Goal: Task Accomplishment & Management: Use online tool/utility

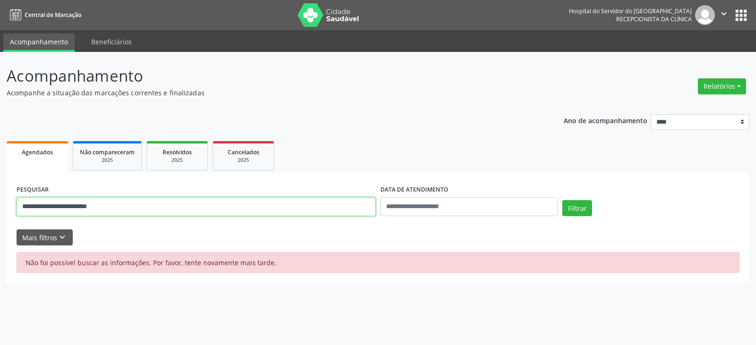
click at [135, 201] on input "**********" at bounding box center [196, 206] width 359 height 19
click at [562, 200] on button "Filtrar" at bounding box center [577, 208] width 30 height 16
click at [134, 203] on input "**********" at bounding box center [196, 206] width 359 height 19
click at [562, 200] on button "Filtrar" at bounding box center [577, 208] width 30 height 16
click at [174, 204] on input "**********" at bounding box center [196, 206] width 359 height 19
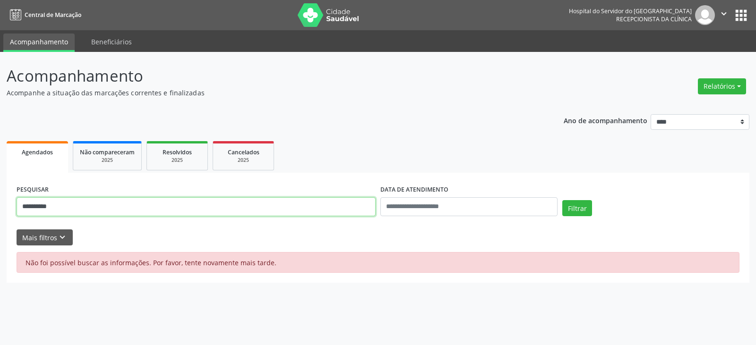
type input "**********"
click at [562, 200] on button "Filtrar" at bounding box center [577, 208] width 30 height 16
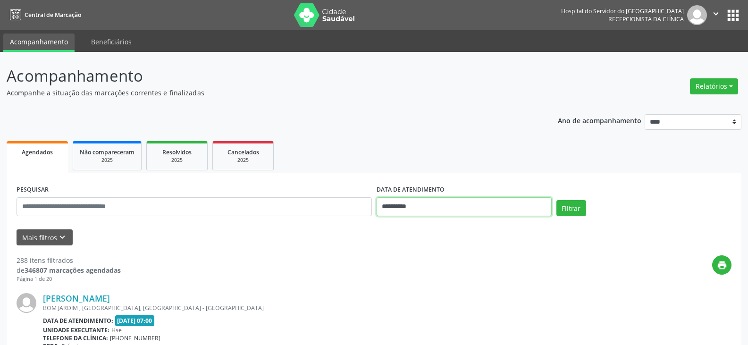
click at [442, 209] on input "**********" at bounding box center [464, 206] width 175 height 19
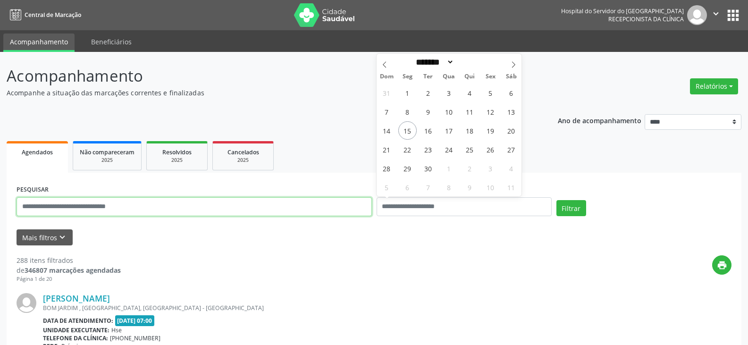
click at [285, 208] on input "text" at bounding box center [195, 206] width 356 height 19
paste input "**********"
click at [557, 200] on button "Filtrar" at bounding box center [572, 208] width 30 height 16
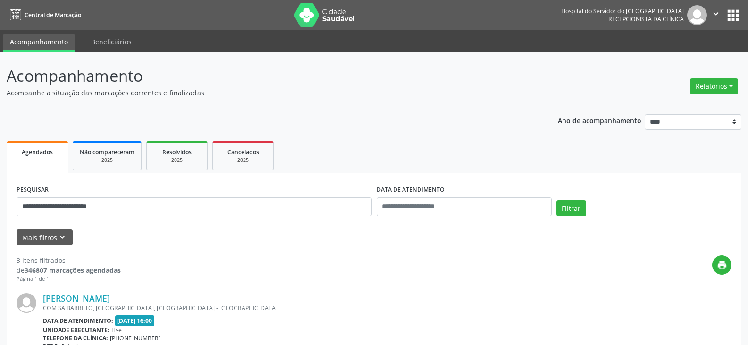
scroll to position [94, 0]
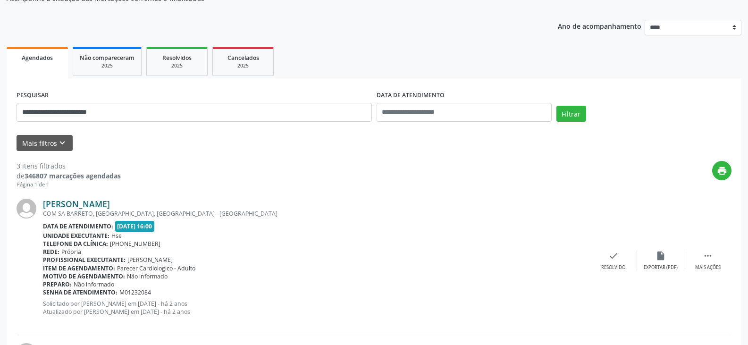
click at [107, 204] on link "[PERSON_NAME]" at bounding box center [76, 204] width 67 height 10
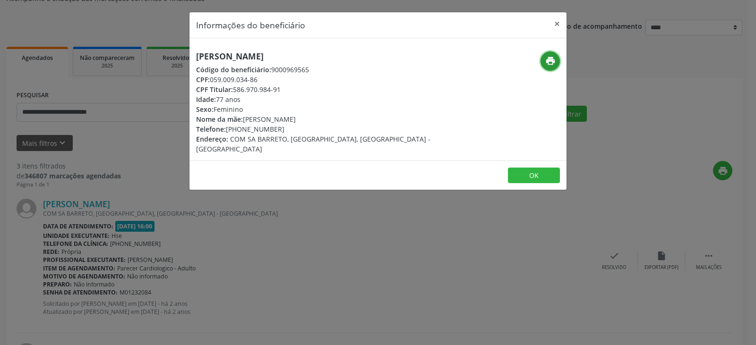
click at [543, 59] on button "print" at bounding box center [549, 60] width 19 height 19
click at [555, 21] on button "×" at bounding box center [556, 23] width 19 height 23
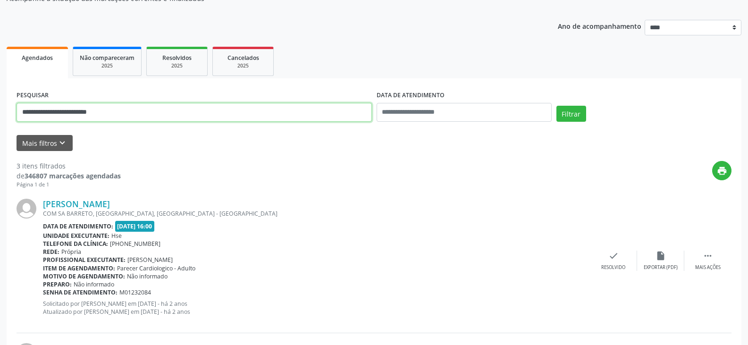
drag, startPoint x: 272, startPoint y: 109, endPoint x: 0, endPoint y: 113, distance: 272.0
click at [0, 113] on div "**********" at bounding box center [374, 298] width 748 height 680
type input "**********"
click at [557, 106] on button "Filtrar" at bounding box center [572, 114] width 30 height 16
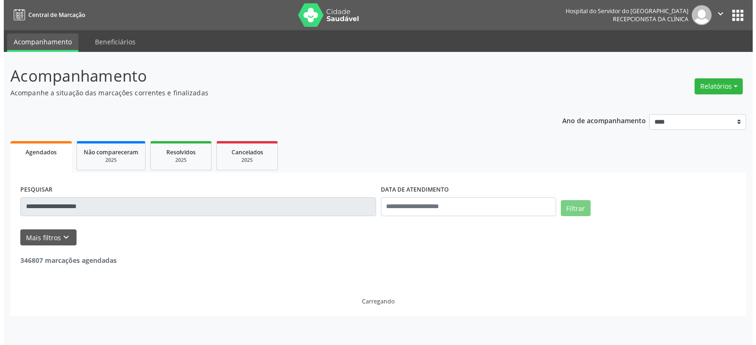
scroll to position [0, 0]
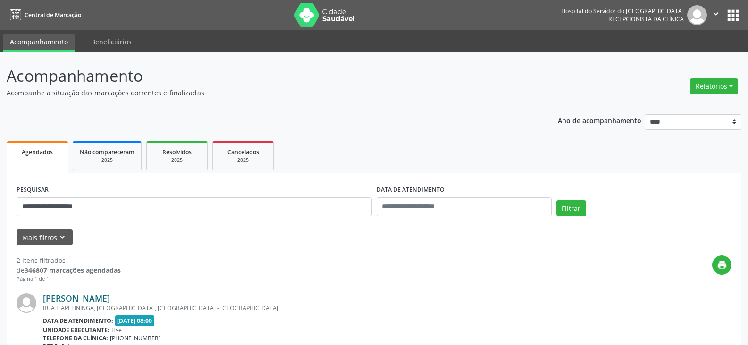
click at [109, 296] on link "[PERSON_NAME]" at bounding box center [76, 298] width 67 height 10
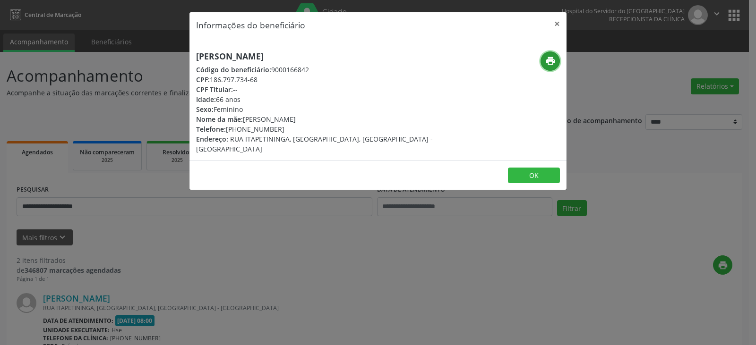
click at [553, 59] on icon "print" at bounding box center [550, 61] width 10 height 10
drag, startPoint x: 240, startPoint y: 128, endPoint x: 298, endPoint y: 131, distance: 58.6
click at [298, 131] on div "Telefone: [PHONE_NUMBER]" at bounding box center [315, 129] width 238 height 10
copy div "98507-2901"
drag, startPoint x: 560, startPoint y: 22, endPoint x: 244, endPoint y: 151, distance: 340.9
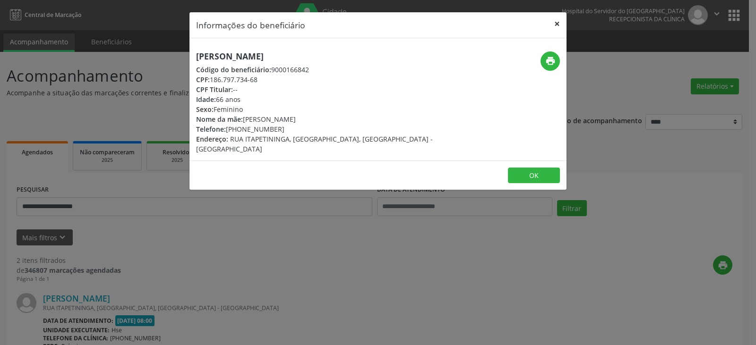
click at [560, 22] on button "×" at bounding box center [556, 23] width 19 height 23
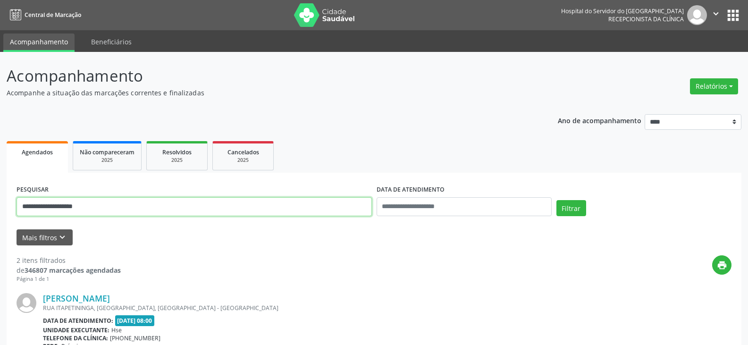
drag, startPoint x: 146, startPoint y: 203, endPoint x: 0, endPoint y: 254, distance: 154.6
click at [0, 254] on div "**********" at bounding box center [374, 320] width 748 height 536
click at [557, 200] on button "Filtrar" at bounding box center [572, 208] width 30 height 16
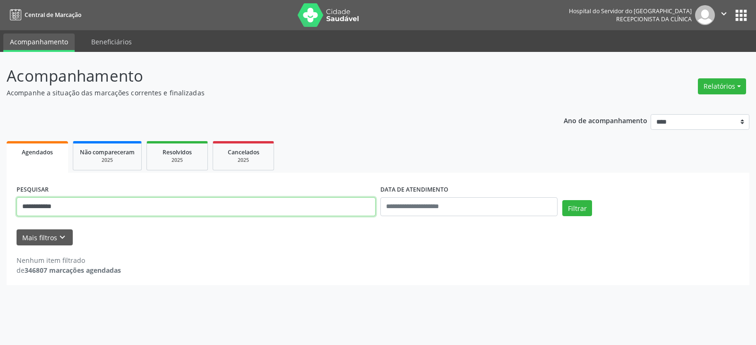
drag, startPoint x: 106, startPoint y: 202, endPoint x: 0, endPoint y: 207, distance: 106.4
click at [0, 207] on div "**********" at bounding box center [378, 198] width 756 height 293
click at [562, 200] on button "Filtrar" at bounding box center [577, 208] width 30 height 16
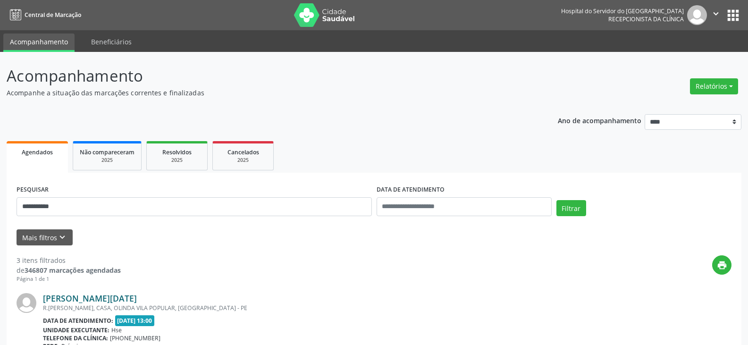
click at [108, 298] on link "[PERSON_NAME][DATE]" at bounding box center [90, 298] width 94 height 10
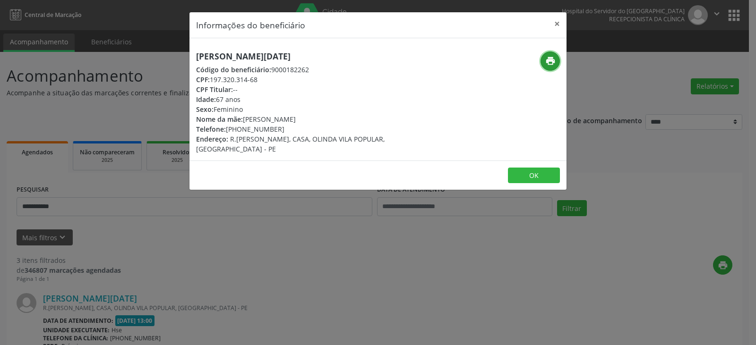
click at [552, 62] on icon "print" at bounding box center [550, 61] width 10 height 10
drag, startPoint x: 240, startPoint y: 128, endPoint x: 280, endPoint y: 127, distance: 40.2
click at [280, 127] on div "Telefone: [PHONE_NUMBER]" at bounding box center [315, 129] width 238 height 10
copy div "99546-5905"
click at [563, 23] on button "×" at bounding box center [556, 23] width 19 height 23
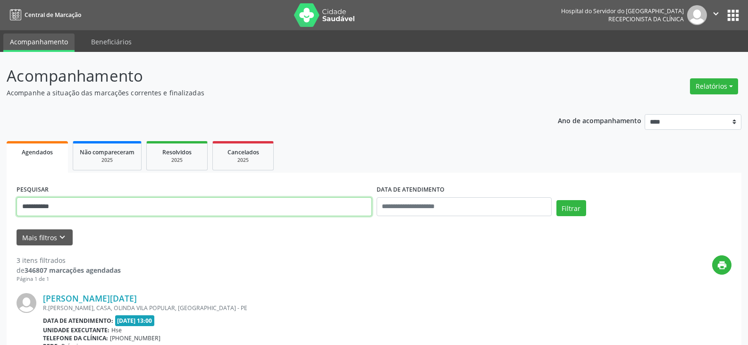
drag, startPoint x: 240, startPoint y: 206, endPoint x: 60, endPoint y: 212, distance: 179.6
click at [60, 212] on input "**********" at bounding box center [195, 206] width 356 height 19
type input "*"
paste input "**********"
click at [557, 200] on button "Filtrar" at bounding box center [572, 208] width 30 height 16
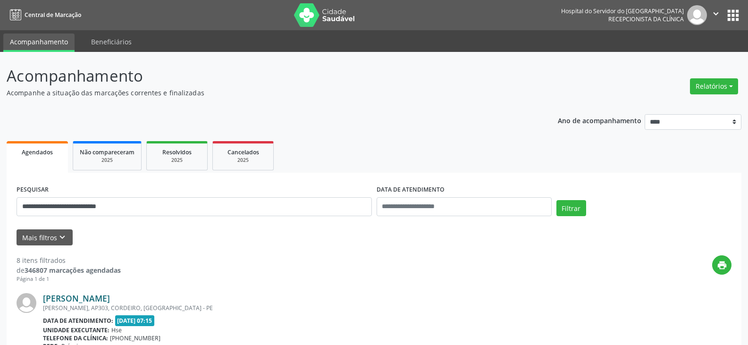
click at [110, 297] on link "[PERSON_NAME]" at bounding box center [76, 298] width 67 height 10
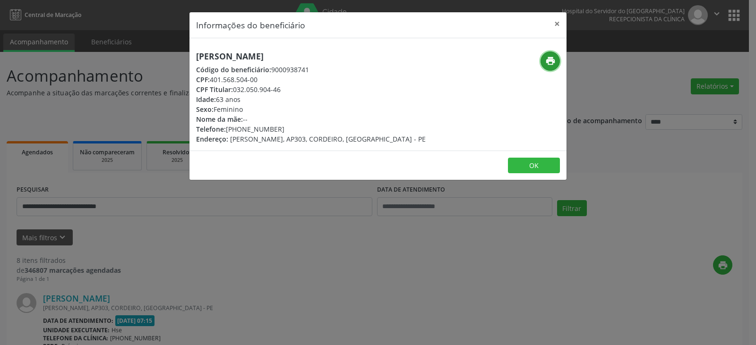
click at [546, 59] on icon "print" at bounding box center [550, 61] width 10 height 10
drag, startPoint x: 234, startPoint y: 90, endPoint x: 290, endPoint y: 91, distance: 56.2
click at [290, 91] on div "CPF Titular: 032.050.904-46" at bounding box center [310, 90] width 229 height 10
copy div "032.050.904-46"
drag, startPoint x: 241, startPoint y: 128, endPoint x: 288, endPoint y: 128, distance: 47.2
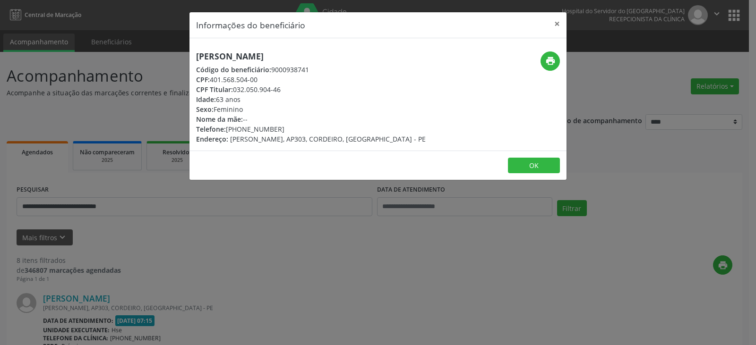
click at [288, 128] on div "Telefone: [PHONE_NUMBER]" at bounding box center [310, 129] width 229 height 10
copy div "99746-4401"
drag, startPoint x: 234, startPoint y: 91, endPoint x: 294, endPoint y: 92, distance: 59.5
click at [292, 92] on div "CPF Titular: 032.050.904-46" at bounding box center [310, 90] width 229 height 10
copy div "032.050.904-46"
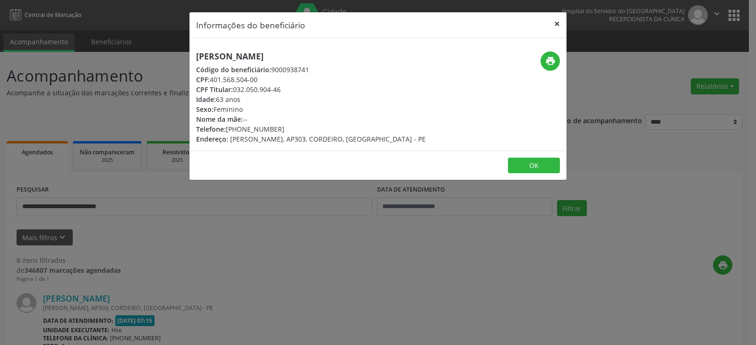
click at [552, 23] on button "×" at bounding box center [556, 23] width 19 height 23
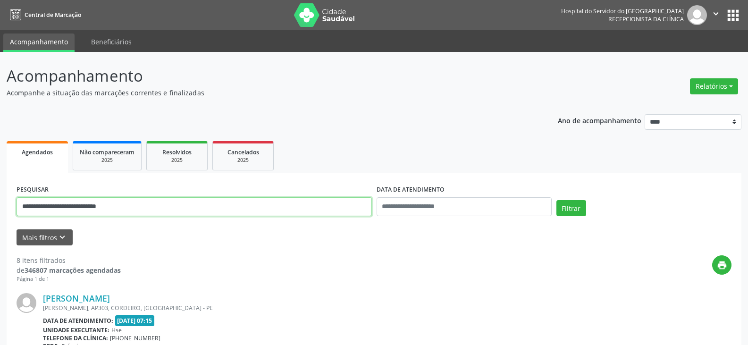
drag, startPoint x: 294, startPoint y: 204, endPoint x: 0, endPoint y: 224, distance: 294.5
paste input "text"
click at [557, 200] on button "Filtrar" at bounding box center [572, 208] width 30 height 16
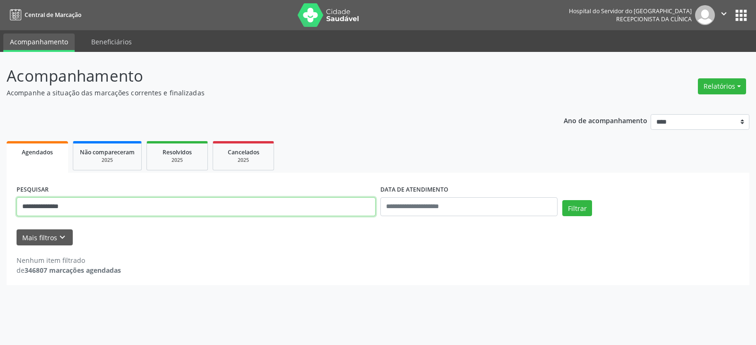
click at [95, 208] on input "**********" at bounding box center [196, 206] width 359 height 19
type input "**********"
click at [562, 200] on button "Filtrar" at bounding box center [577, 208] width 30 height 16
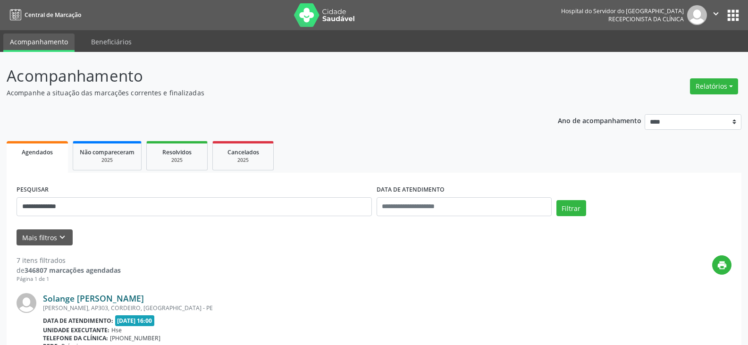
click at [125, 294] on link "Solange [PERSON_NAME]" at bounding box center [93, 298] width 101 height 10
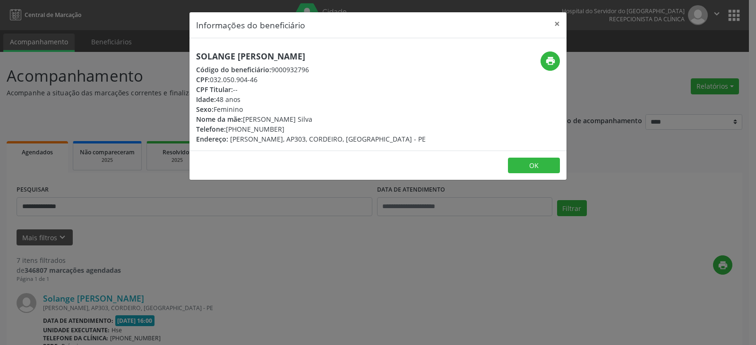
drag, startPoint x: 340, startPoint y: 56, endPoint x: 191, endPoint y: 57, distance: 148.8
click at [191, 57] on div "Solange [PERSON_NAME] Código do beneficiário: 9000932796 CPF: 032.050.904-46 CP…" at bounding box center [314, 97] width 251 height 93
copy h5 "Solange [PERSON_NAME]"
click at [548, 60] on icon "print" at bounding box center [550, 61] width 10 height 10
drag, startPoint x: 243, startPoint y: 127, endPoint x: 281, endPoint y: 129, distance: 38.3
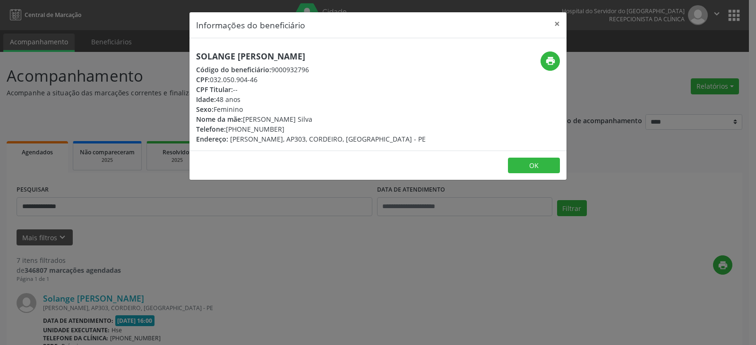
click at [280, 128] on div "Telefone: [PHONE_NUMBER]" at bounding box center [310, 129] width 229 height 10
copy div "99746-4401"
click at [548, 25] on button "×" at bounding box center [556, 23] width 19 height 23
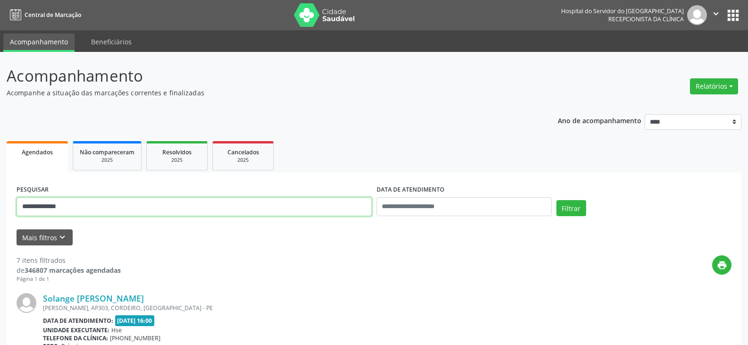
drag, startPoint x: 197, startPoint y: 209, endPoint x: 0, endPoint y: 202, distance: 197.1
type input "**********"
click at [557, 200] on button "Filtrar" at bounding box center [572, 208] width 30 height 16
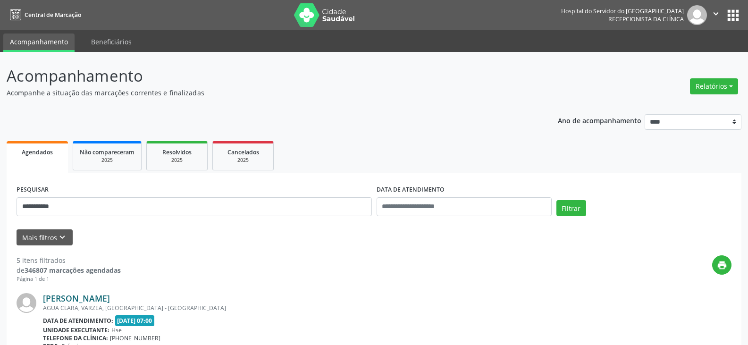
click at [81, 303] on link "[PERSON_NAME]" at bounding box center [76, 298] width 67 height 10
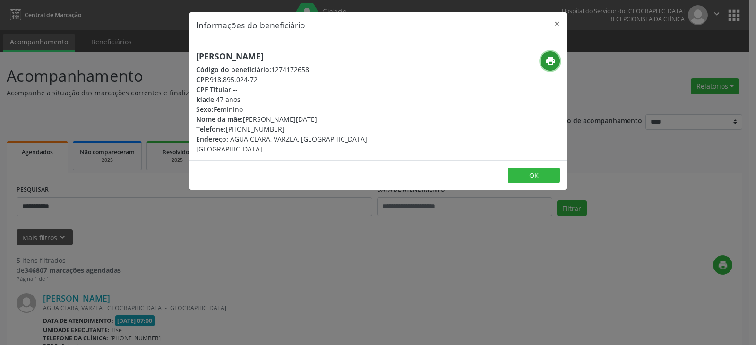
click at [552, 68] on button "print" at bounding box center [549, 60] width 19 height 19
drag, startPoint x: 244, startPoint y: 131, endPoint x: 250, endPoint y: 131, distance: 6.6
click at [250, 131] on div "Telefone: [PHONE_NUMBER]" at bounding box center [315, 129] width 238 height 10
drag, startPoint x: 241, startPoint y: 130, endPoint x: 290, endPoint y: 130, distance: 48.6
click at [290, 130] on div "Telefone: [PHONE_NUMBER]" at bounding box center [315, 129] width 238 height 10
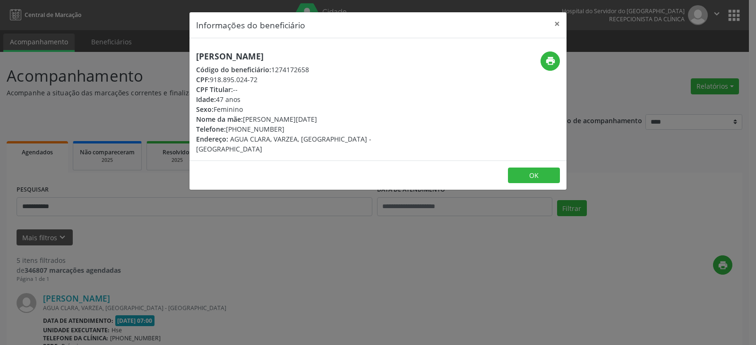
copy div "98756-1844"
click at [554, 25] on button "×" at bounding box center [556, 23] width 19 height 23
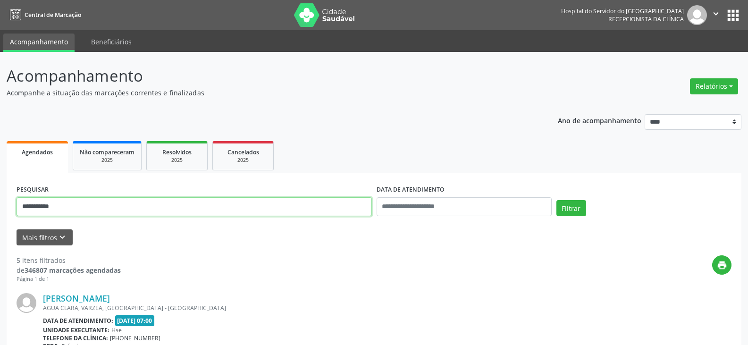
drag, startPoint x: 145, startPoint y: 202, endPoint x: 0, endPoint y: 182, distance: 146.8
type input "*"
type input "**********"
click at [557, 200] on button "Filtrar" at bounding box center [572, 208] width 30 height 16
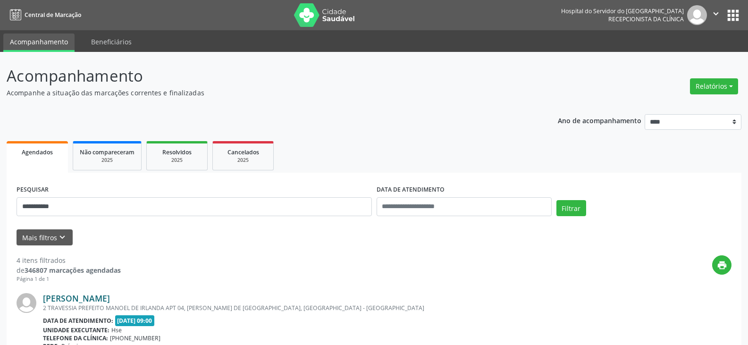
click at [69, 300] on link "[PERSON_NAME]" at bounding box center [76, 298] width 67 height 10
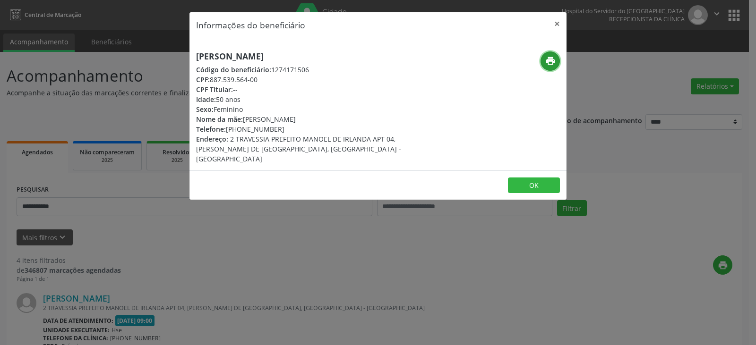
click at [550, 59] on icon "print" at bounding box center [550, 61] width 10 height 10
drag, startPoint x: 241, startPoint y: 127, endPoint x: 298, endPoint y: 128, distance: 57.6
click at [297, 127] on div "Telefone: [PHONE_NUMBER]" at bounding box center [315, 129] width 238 height 10
copy div "98594-1691"
click at [554, 22] on button "×" at bounding box center [556, 23] width 19 height 23
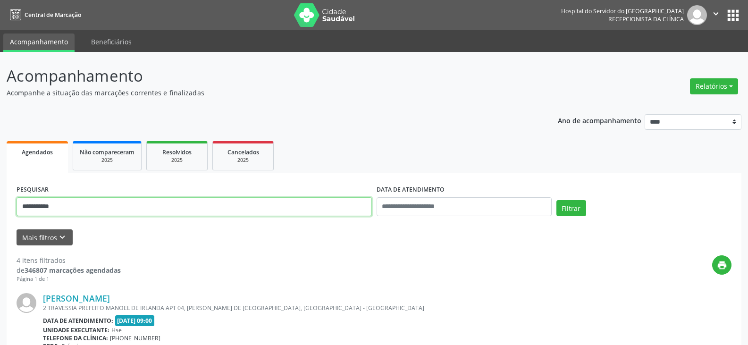
drag, startPoint x: 174, startPoint y: 204, endPoint x: 0, endPoint y: 204, distance: 173.8
type input "**********"
click at [557, 200] on button "Filtrar" at bounding box center [572, 208] width 30 height 16
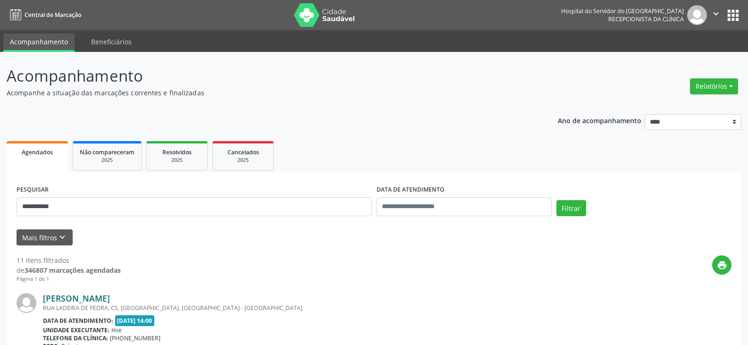
click at [68, 300] on link "[PERSON_NAME]" at bounding box center [76, 298] width 67 height 10
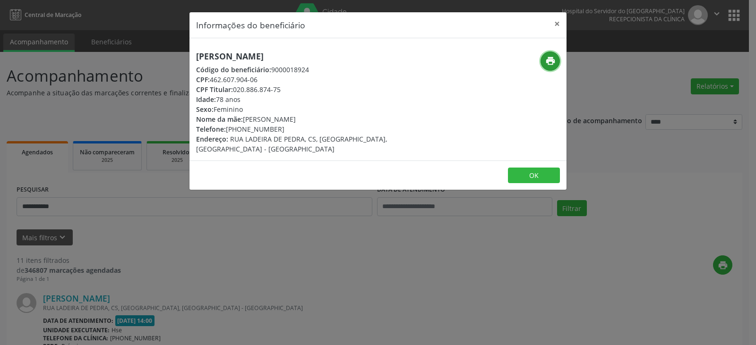
click at [558, 63] on button "print" at bounding box center [549, 60] width 19 height 19
click at [559, 18] on button "×" at bounding box center [556, 23] width 19 height 23
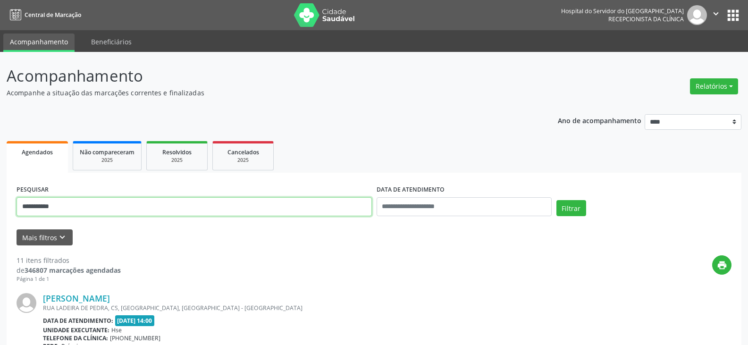
drag, startPoint x: 186, startPoint y: 210, endPoint x: 0, endPoint y: 210, distance: 186.1
type input "**********"
click at [557, 200] on button "Filtrar" at bounding box center [572, 208] width 30 height 16
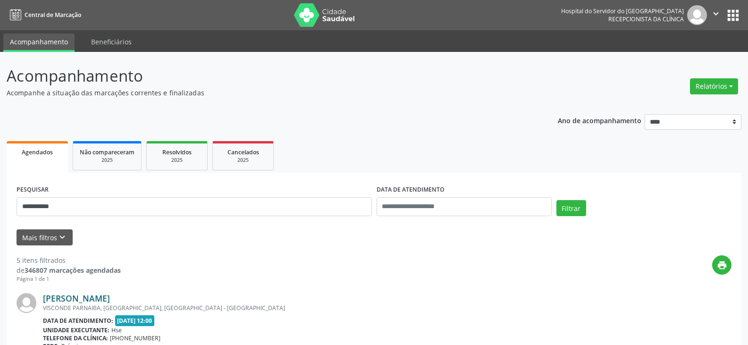
click at [110, 300] on link "[PERSON_NAME]" at bounding box center [76, 298] width 67 height 10
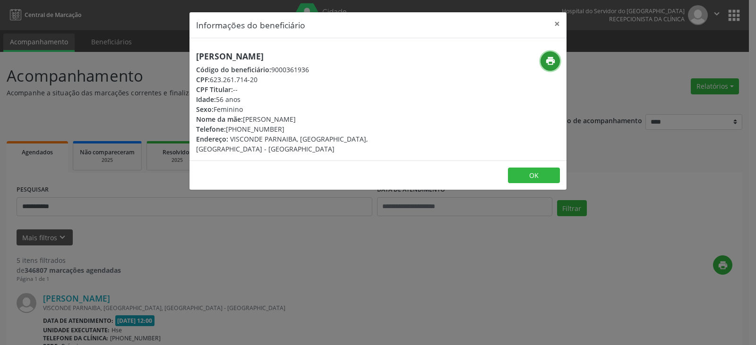
click at [548, 59] on icon "print" at bounding box center [550, 61] width 10 height 10
